Goal: Feedback & Contribution: Contribute content

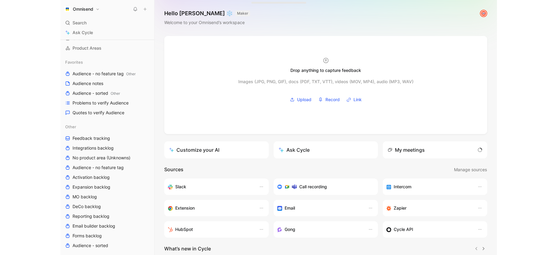
scroll to position [177, 0]
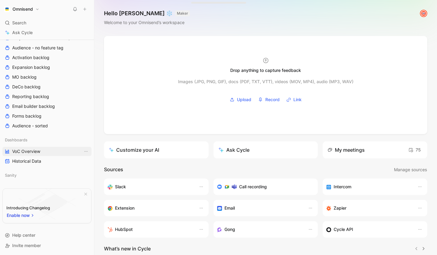
click at [36, 153] on span "VoC Overview" at bounding box center [26, 151] width 28 height 6
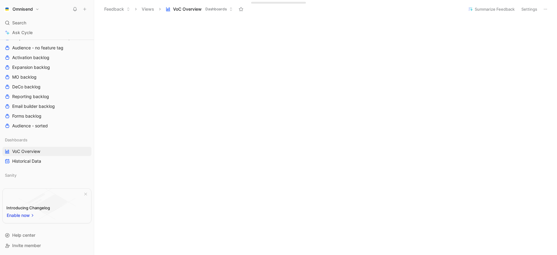
scroll to position [207, 0]
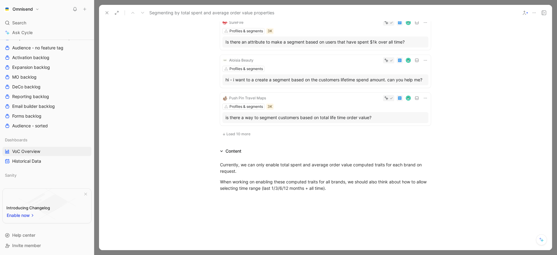
scroll to position [402, 0]
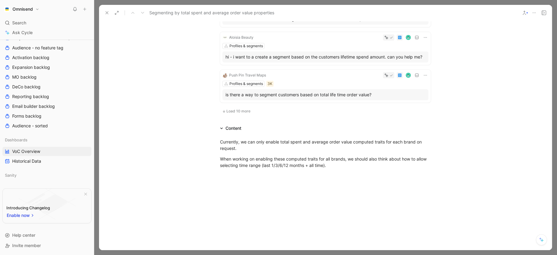
click at [239, 112] on span "Load 10 more" at bounding box center [238, 111] width 24 height 5
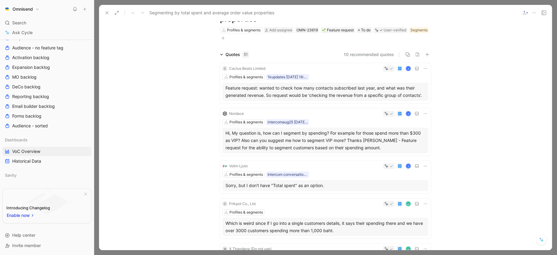
scroll to position [0, 0]
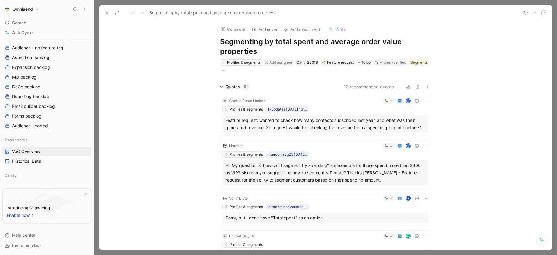
click at [103, 12] on button at bounding box center [107, 13] width 9 height 9
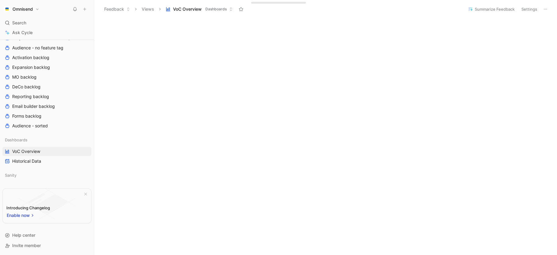
scroll to position [363, 0]
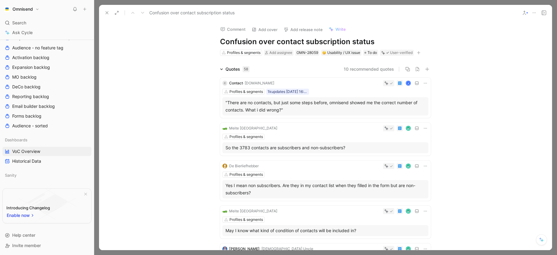
click at [426, 128] on icon at bounding box center [425, 128] width 3 height 1
click at [414, 166] on span "Delete quote" at bounding box center [407, 166] width 26 height 5
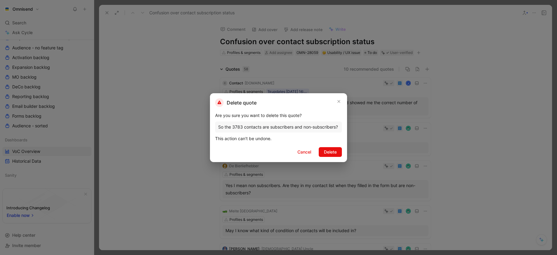
click at [327, 154] on span "Delete" at bounding box center [330, 151] width 13 height 7
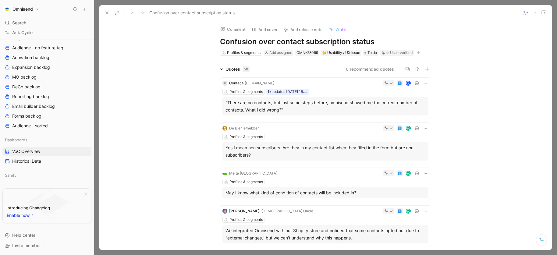
click at [427, 85] on icon at bounding box center [425, 83] width 5 height 5
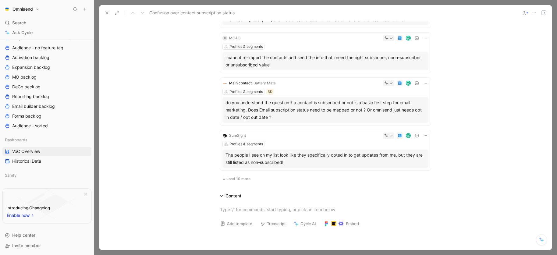
scroll to position [289, 0]
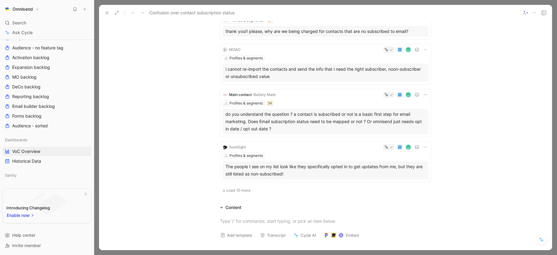
click at [110, 11] on button at bounding box center [107, 13] width 9 height 9
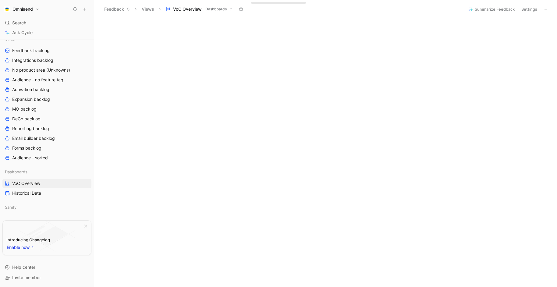
scroll to position [218, 0]
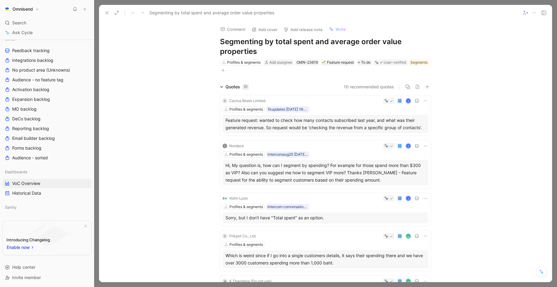
click at [335, 28] on span "Write" at bounding box center [340, 29] width 10 height 5
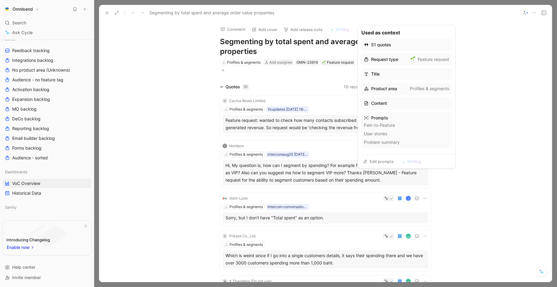
click at [402, 132] on li "User stories" at bounding box center [406, 133] width 85 height 7
click at [393, 126] on li "Pain-to-Feature" at bounding box center [406, 125] width 85 height 7
click at [397, 120] on div "Prompts" at bounding box center [406, 117] width 85 height 7
click at [380, 160] on link "Edit prompts" at bounding box center [378, 161] width 36 height 9
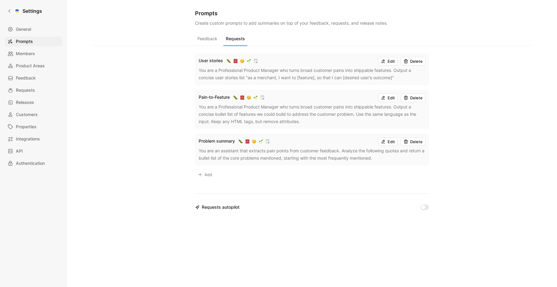
click at [342, 147] on div "You are an assistant that extracts pain points from customer feedback. Analyze …" at bounding box center [312, 154] width 227 height 15
click at [321, 159] on div "You are an assistant that extracts pain points from customer feedback. Analyze …" at bounding box center [312, 154] width 227 height 15
click at [391, 142] on button "Edit" at bounding box center [387, 141] width 19 height 9
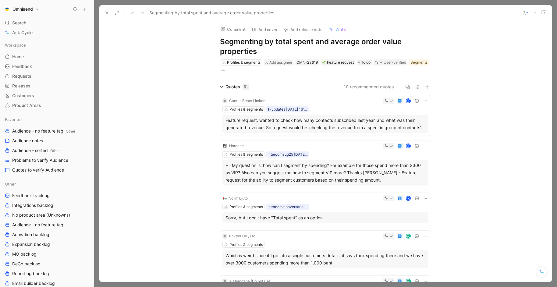
click at [339, 30] on span "Write" at bounding box center [340, 29] width 10 height 5
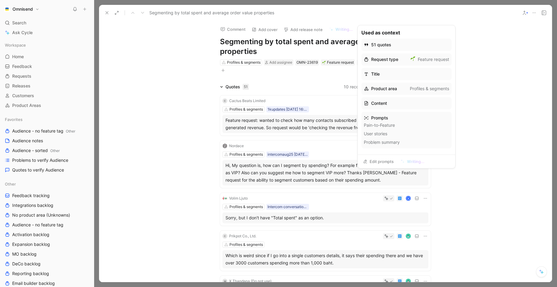
click at [390, 90] on div "Product area" at bounding box center [380, 88] width 33 height 7
click at [390, 128] on li "Pain-to-Feature" at bounding box center [406, 125] width 85 height 7
drag, startPoint x: 387, startPoint y: 139, endPoint x: 388, endPoint y: 142, distance: 3.6
click at [388, 139] on li "Problem summary" at bounding box center [406, 142] width 85 height 7
click at [388, 143] on li "Problem summary" at bounding box center [406, 142] width 85 height 7
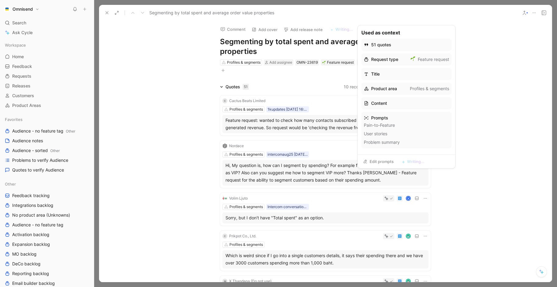
click at [383, 76] on li "Title" at bounding box center [406, 74] width 90 height 12
click at [393, 88] on li "Product area Profiles & segments" at bounding box center [399, 89] width 90 height 12
click at [429, 90] on div "Profiles & segments" at bounding box center [422, 88] width 39 height 7
click at [385, 103] on li "Content" at bounding box center [399, 103] width 90 height 12
drag, startPoint x: 382, startPoint y: 124, endPoint x: 386, endPoint y: 127, distance: 5.5
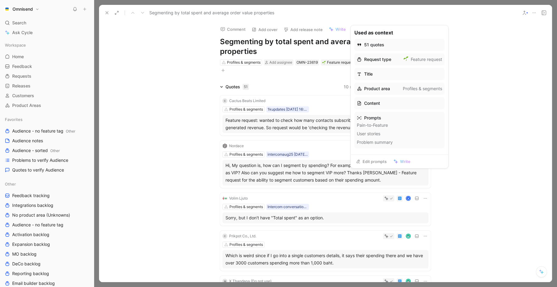
click at [382, 124] on li "Pain-to-Feature" at bounding box center [399, 125] width 85 height 7
click at [394, 135] on li "User stories" at bounding box center [399, 133] width 85 height 7
click at [388, 141] on li "Problem summary" at bounding box center [399, 142] width 85 height 7
click at [374, 118] on div "Prompts" at bounding box center [399, 117] width 85 height 7
drag, startPoint x: 391, startPoint y: 126, endPoint x: 392, endPoint y: 151, distance: 24.7
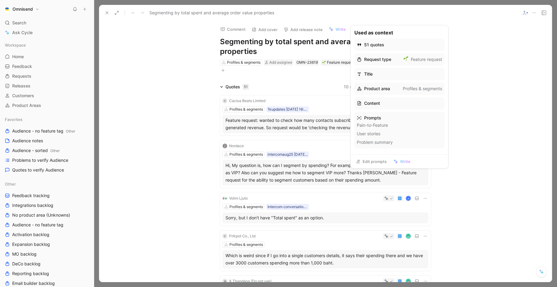
click at [379, 152] on div "Used as context 51 quotes Request type Feature request Title Product area Profi…" at bounding box center [399, 96] width 97 height 143
click at [406, 145] on li "Problem summary" at bounding box center [399, 142] width 85 height 7
click at [406, 162] on span "Write" at bounding box center [405, 161] width 10 height 5
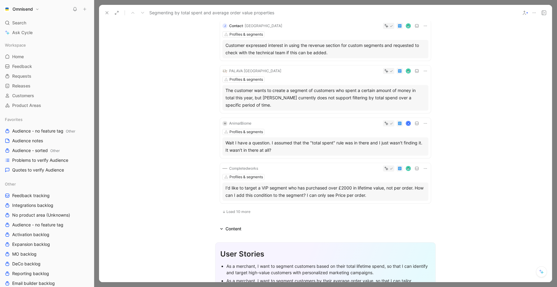
scroll to position [762, 0]
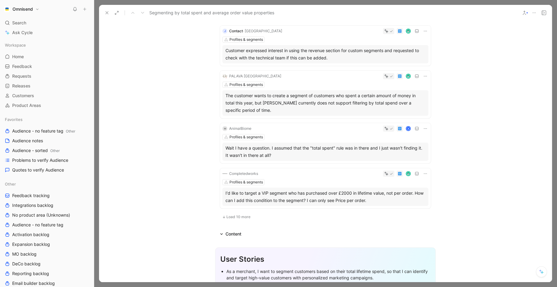
click at [229, 217] on span "Load 10 more" at bounding box center [238, 216] width 24 height 5
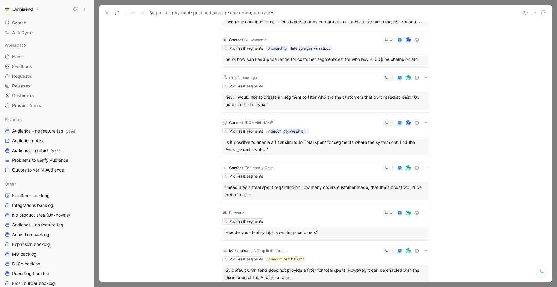
scroll to position [1152, 0]
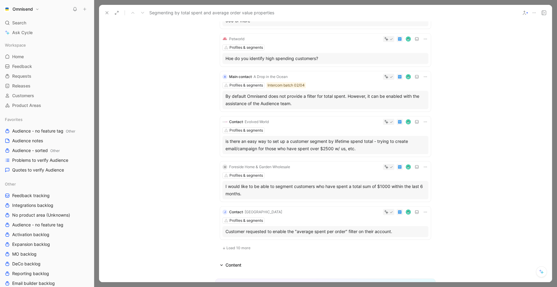
drag, startPoint x: 233, startPoint y: 247, endPoint x: 237, endPoint y: 243, distance: 5.2
click at [233, 247] on span "Load 10 more" at bounding box center [238, 248] width 24 height 5
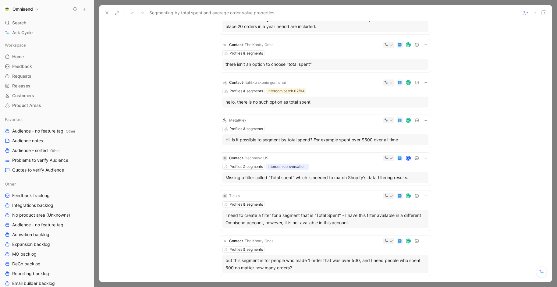
scroll to position [1576, 0]
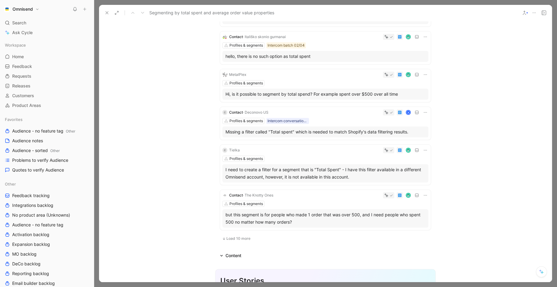
click at [240, 241] on span "Load 10 more" at bounding box center [238, 238] width 24 height 5
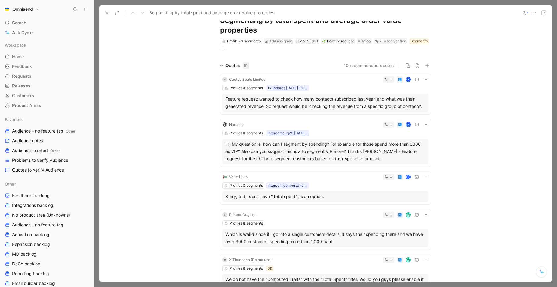
scroll to position [391, 0]
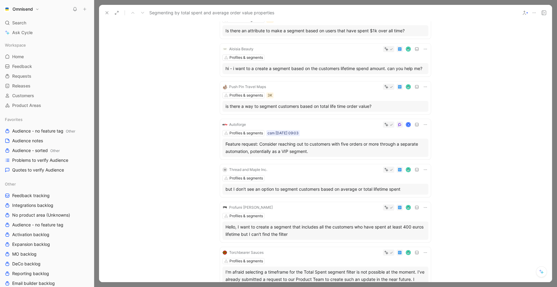
click at [424, 125] on icon at bounding box center [425, 124] width 5 height 5
click at [411, 162] on span "Delete quote" at bounding box center [407, 163] width 26 height 5
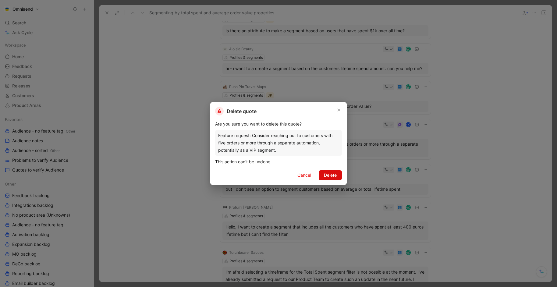
click at [336, 174] on span "Delete" at bounding box center [330, 175] width 13 height 7
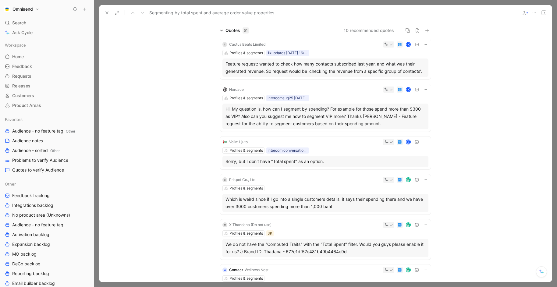
scroll to position [0, 0]
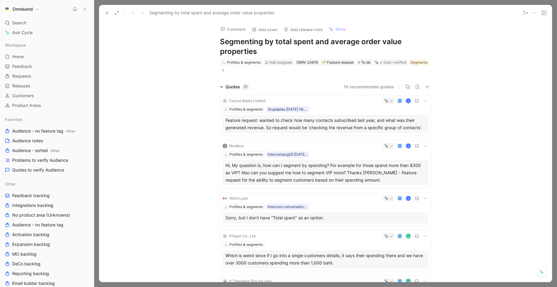
click at [109, 13] on icon at bounding box center [106, 12] width 5 height 5
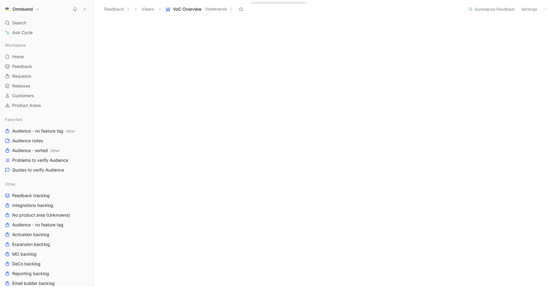
scroll to position [29, 0]
